Goal: Transaction & Acquisition: Purchase product/service

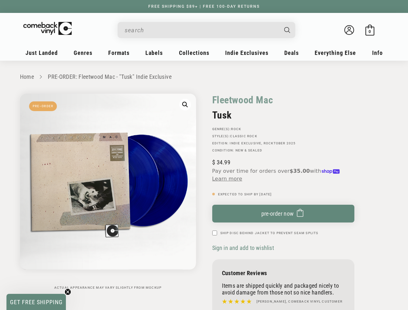
click at [204, 155] on div "Fleetwood Mac [GEOGRAPHIC_DATA] GENRE(S): Rock STYLE(S): Classic Rock Edition: …" at bounding box center [296, 207] width 184 height 226
click at [201, 30] on input "When autocomplete results are available use up and down arrows to review and en…" at bounding box center [201, 30] width 153 height 13
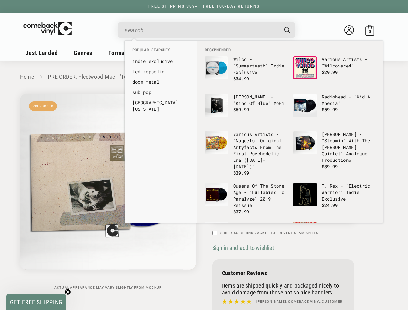
click at [185, 105] on link "[GEOGRAPHIC_DATA][US_STATE]" at bounding box center [160, 106] width 57 height 13
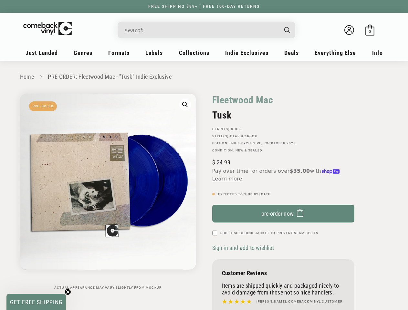
click at [283, 214] on span "pre-order now" at bounding box center [277, 213] width 33 height 7
click at [244, 248] on span "Sign in and add to wishlist" at bounding box center [243, 248] width 62 height 7
click at [36, 302] on span "GET FREE SHIPPING" at bounding box center [36, 302] width 53 height 7
click at [68, 307] on icon "Close teaser" at bounding box center [68, 308] width 3 height 3
